Goal: Task Accomplishment & Management: Manage account settings

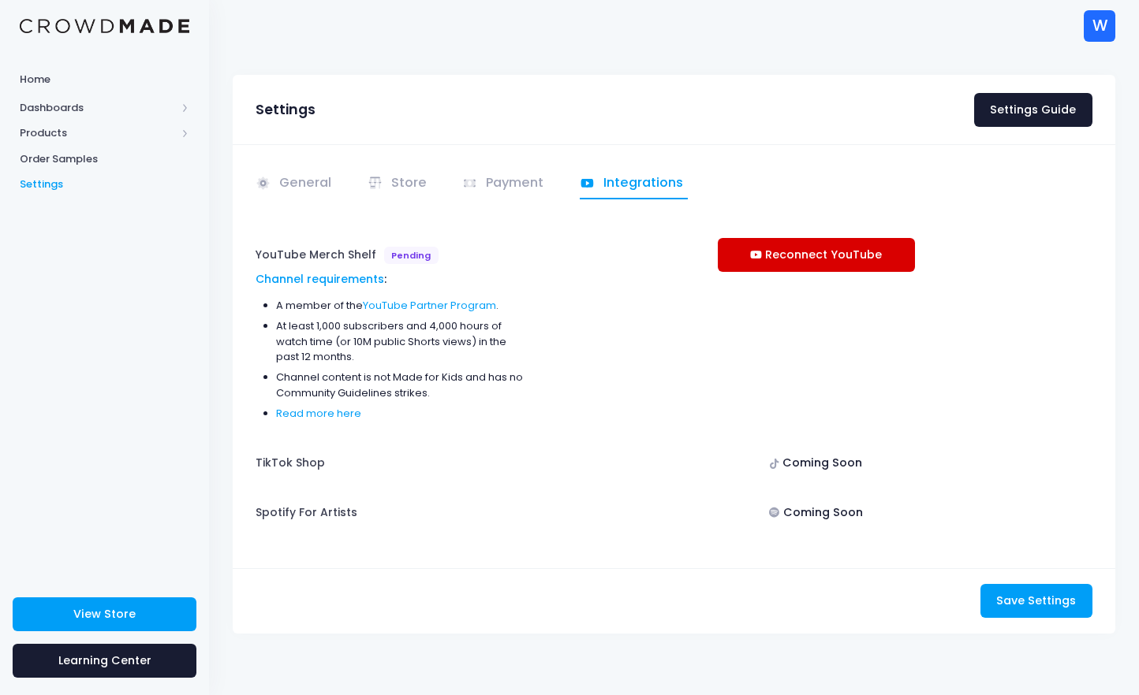
click at [807, 269] on link "Reconnect YouTube" at bounding box center [816, 255] width 197 height 34
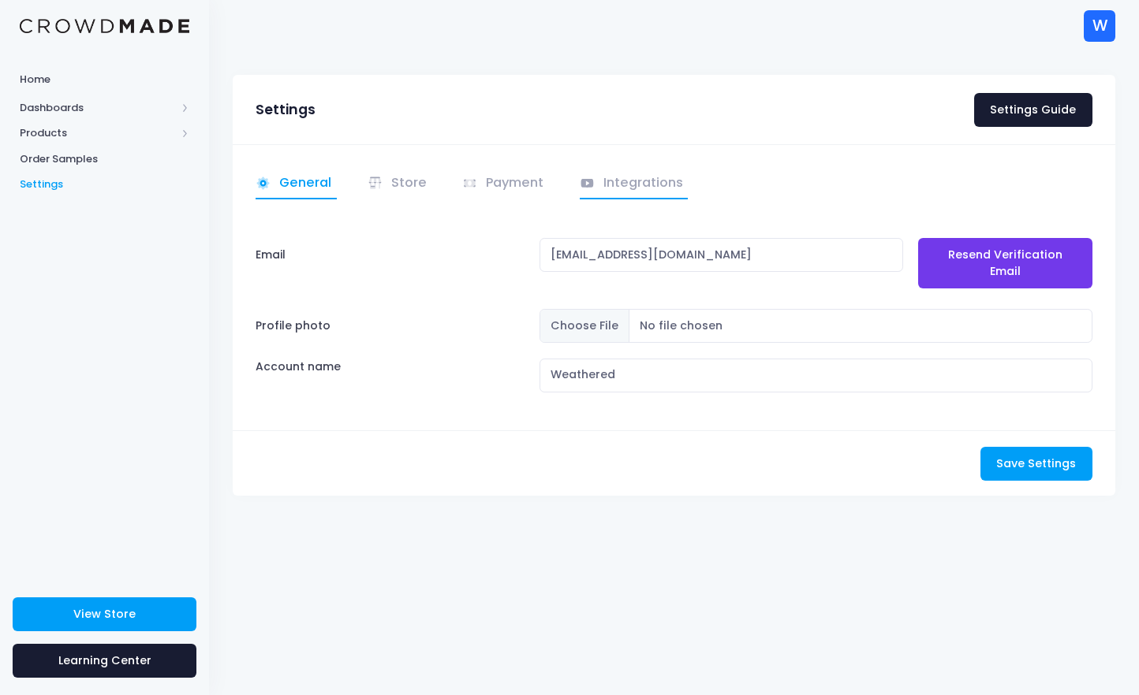
click at [658, 180] on link "Integrations" at bounding box center [634, 184] width 109 height 31
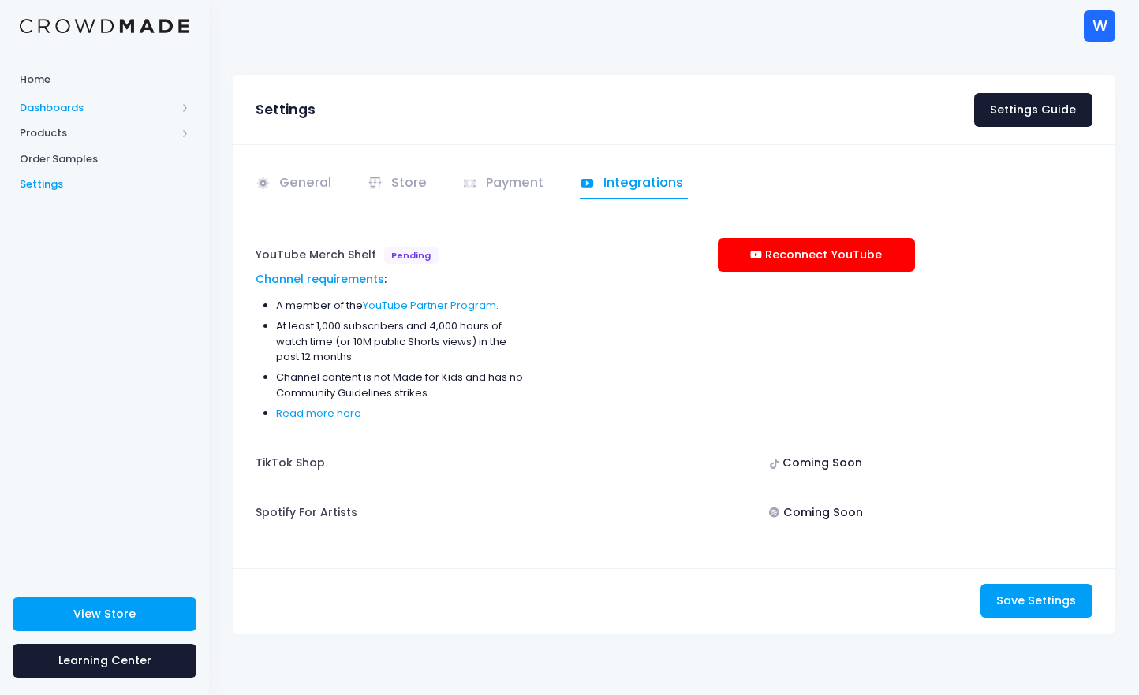
click at [125, 100] on span "Dashboards" at bounding box center [98, 108] width 156 height 16
click at [69, 127] on span "Overview" at bounding box center [118, 133] width 144 height 16
